Goal: Information Seeking & Learning: Learn about a topic

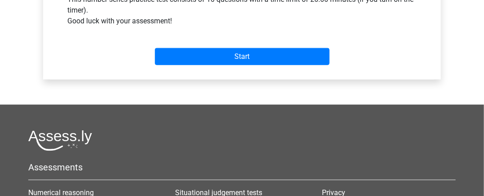
scroll to position [314, 0]
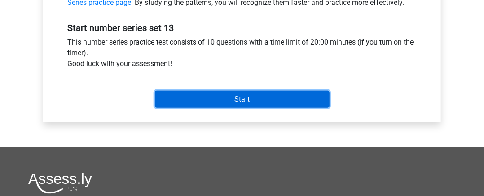
click at [245, 97] on input "Start" at bounding box center [242, 99] width 175 height 17
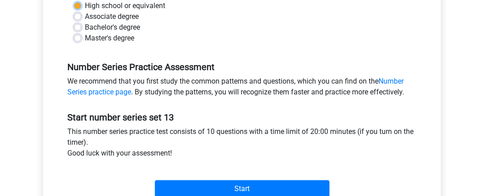
scroll to position [270, 0]
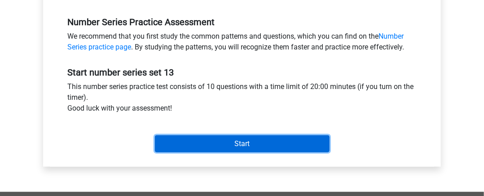
click at [245, 142] on input "Start" at bounding box center [242, 143] width 175 height 17
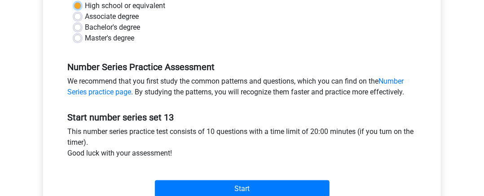
scroll to position [135, 0]
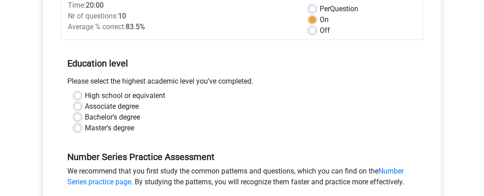
click at [85, 93] on label "High school or equivalent" at bounding box center [125, 95] width 80 height 11
click at [78, 93] on input "High school or equivalent" at bounding box center [77, 94] width 7 height 9
radio input "true"
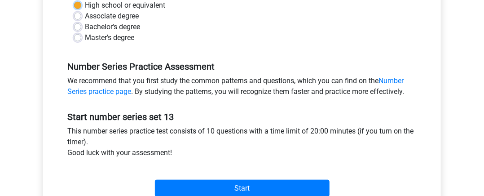
scroll to position [270, 0]
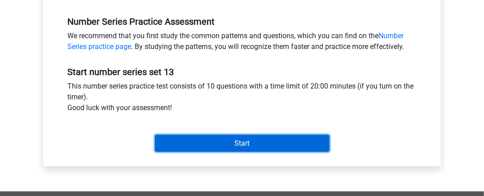
click at [237, 139] on input "Start" at bounding box center [242, 143] width 175 height 17
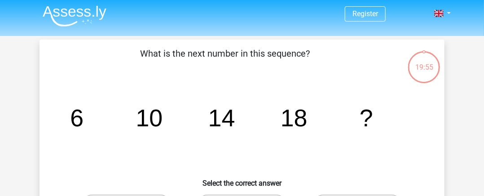
scroll to position [45, 0]
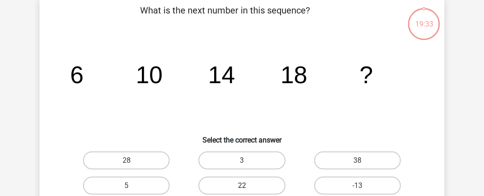
click at [238, 187] on label "22" at bounding box center [241, 185] width 87 height 18
click at [242, 187] on input "22" at bounding box center [245, 188] width 6 height 6
radio input "true"
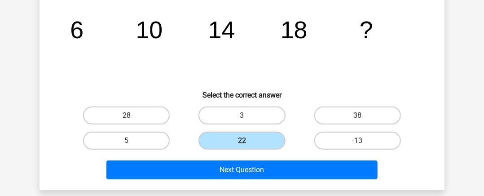
scroll to position [135, 0]
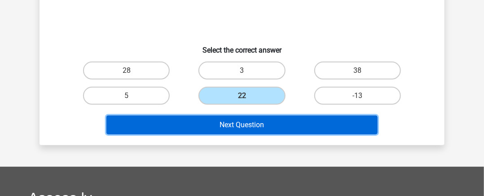
click at [253, 124] on button "Next Question" at bounding box center [242, 124] width 272 height 19
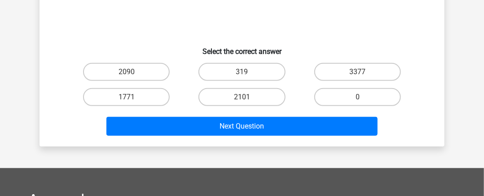
scroll to position [41, 0]
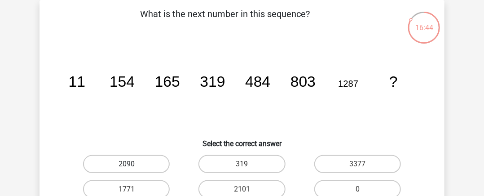
click at [134, 164] on label "2090" at bounding box center [126, 164] width 87 height 18
click at [132, 164] on input "2090" at bounding box center [130, 167] width 6 height 6
radio input "true"
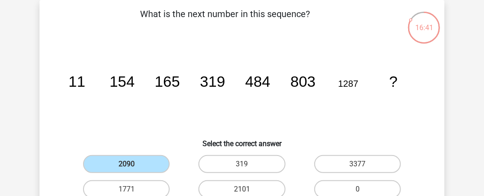
scroll to position [86, 0]
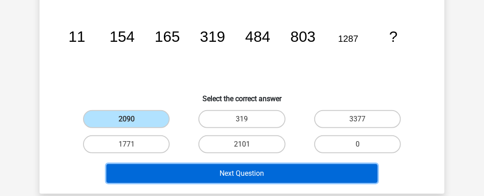
click at [251, 167] on button "Next Question" at bounding box center [242, 173] width 272 height 19
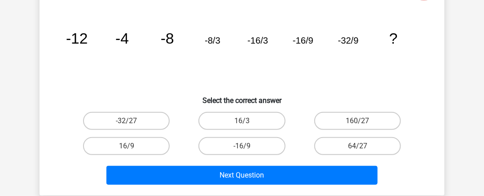
scroll to position [41, 0]
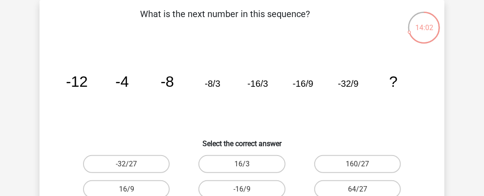
click at [128, 165] on input "-32/27" at bounding box center [130, 167] width 6 height 6
radio input "true"
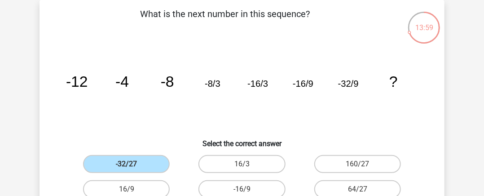
scroll to position [86, 0]
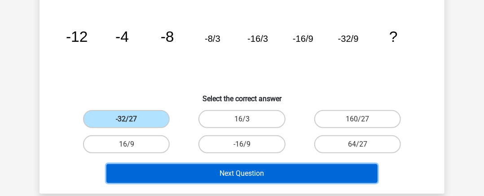
click at [244, 171] on button "Next Question" at bounding box center [242, 173] width 272 height 19
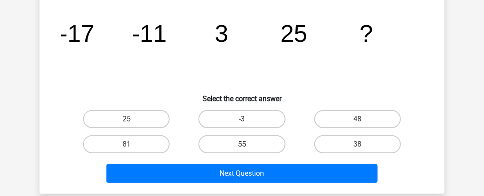
click at [246, 143] on label "55" at bounding box center [241, 144] width 87 height 18
click at [246, 144] on input "55" at bounding box center [245, 147] width 6 height 6
radio input "true"
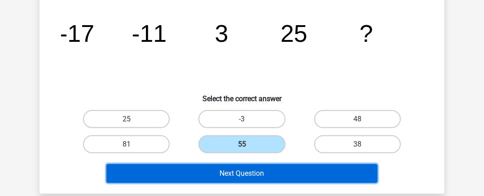
click at [246, 169] on button "Next Question" at bounding box center [242, 173] width 272 height 19
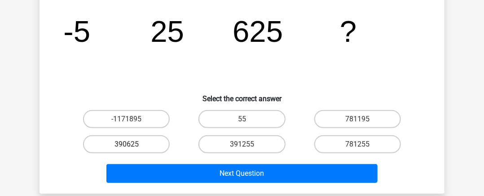
click at [125, 142] on label "390625" at bounding box center [126, 144] width 87 height 18
click at [127, 144] on input "390625" at bounding box center [130, 147] width 6 height 6
radio input "true"
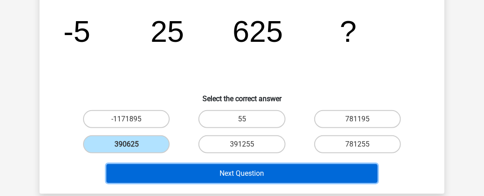
click at [237, 170] on button "Next Question" at bounding box center [242, 173] width 272 height 19
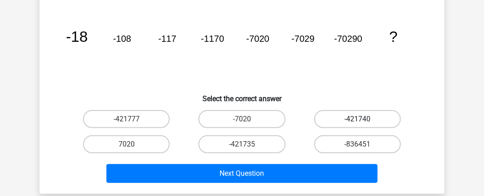
click at [351, 119] on label "-421740" at bounding box center [357, 119] width 87 height 18
click at [357, 119] on input "-421740" at bounding box center [360, 122] width 6 height 6
radio input "true"
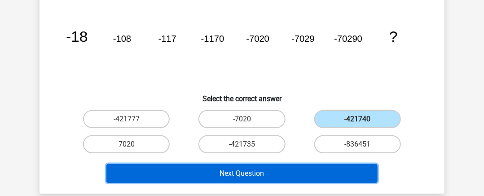
click at [239, 175] on button "Next Question" at bounding box center [242, 173] width 272 height 19
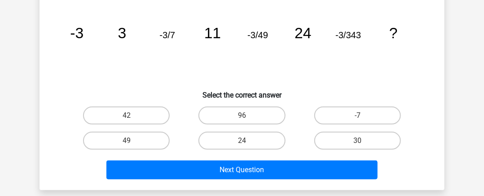
scroll to position [45, 0]
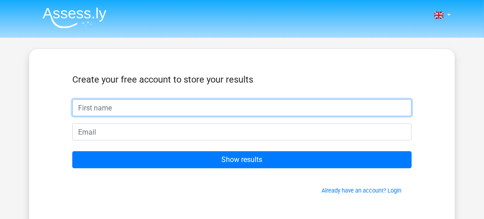
click at [97, 105] on input "text" at bounding box center [241, 107] width 339 height 17
type input "akinlolu"
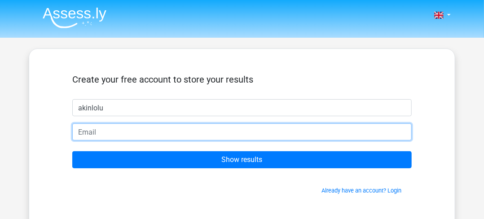
click at [87, 133] on input "email" at bounding box center [241, 131] width 339 height 17
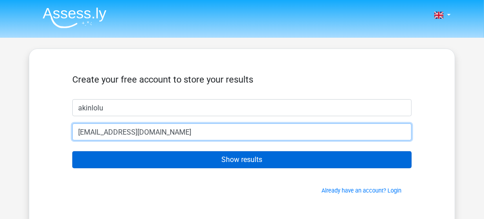
type input "akinloludimeji@gmail.com"
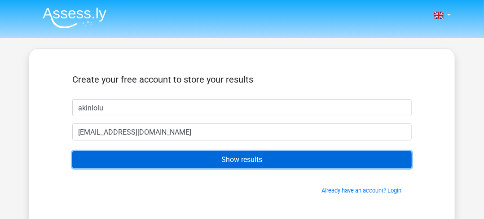
click at [233, 159] on input "Show results" at bounding box center [241, 159] width 339 height 17
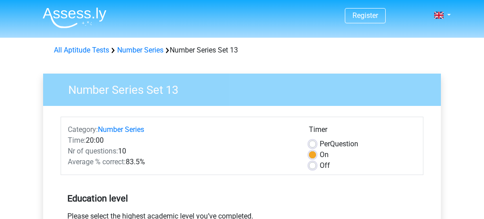
scroll to position [270, 0]
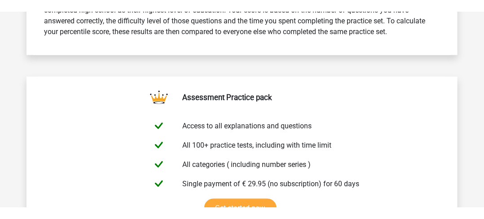
scroll to position [404, 0]
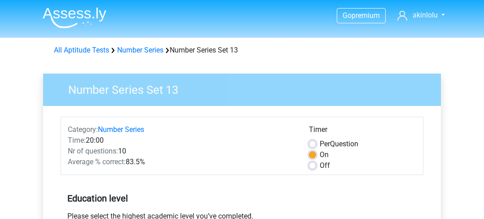
scroll to position [270, 0]
